Goal: Check status

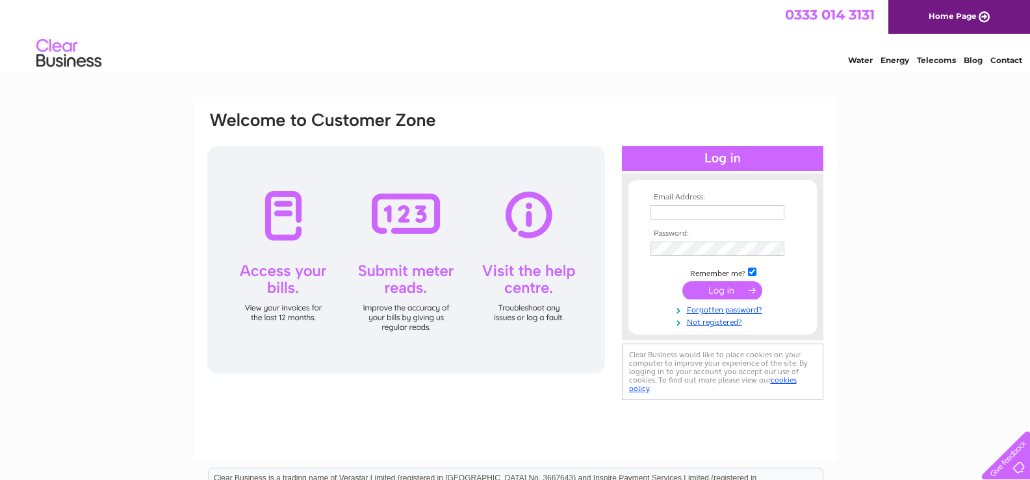
type input "lizhomerent@hotmail.co.uk"
click at [720, 289] on input "submit" at bounding box center [722, 290] width 80 height 18
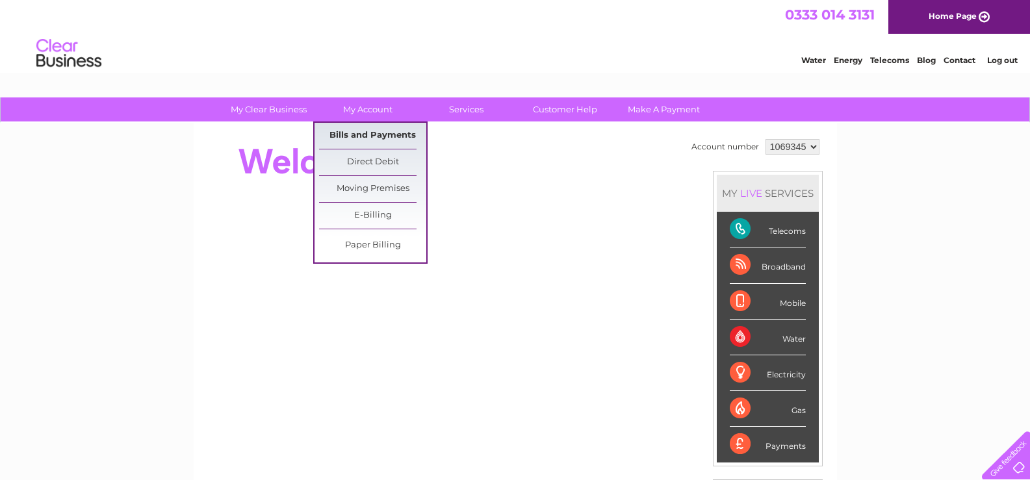
click at [352, 137] on link "Bills and Payments" at bounding box center [372, 136] width 107 height 26
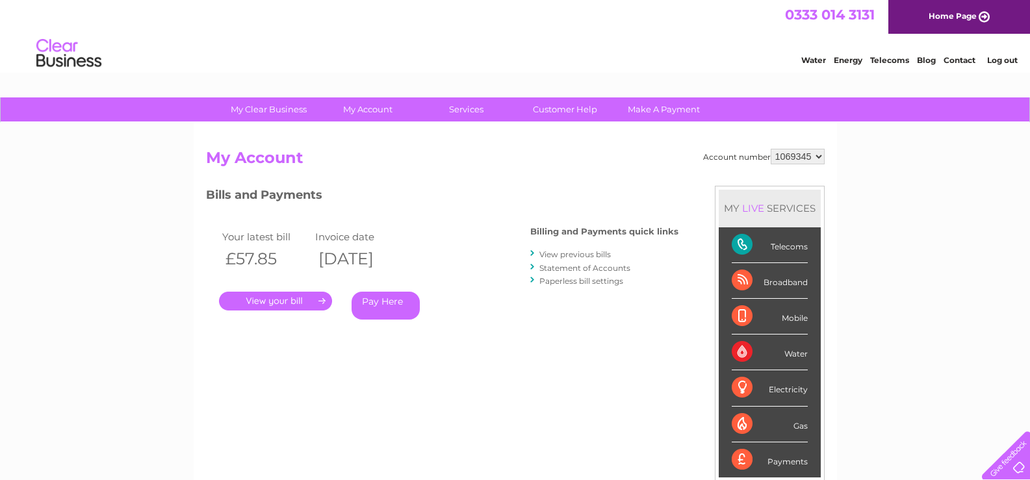
click at [304, 295] on link "." at bounding box center [275, 301] width 113 height 19
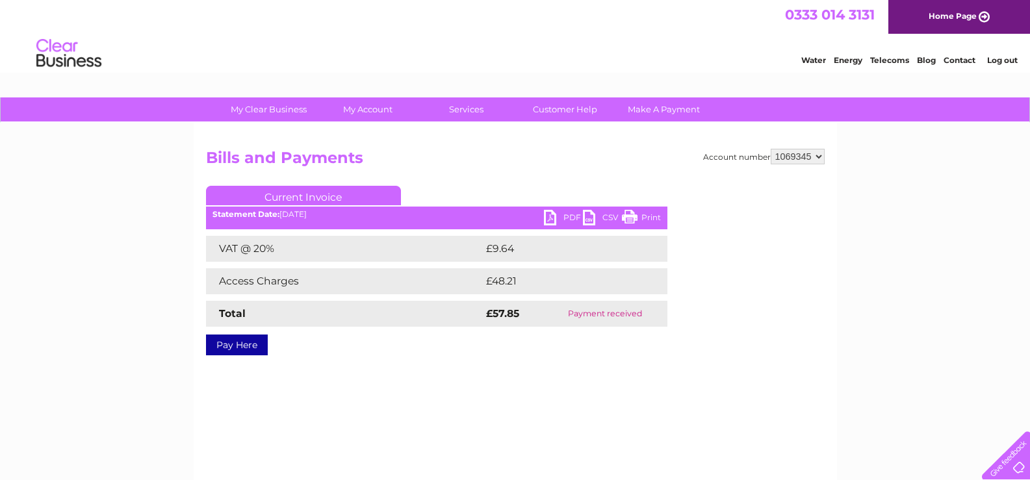
click at [559, 220] on link "PDF" at bounding box center [563, 219] width 39 height 19
